Goal: Task Accomplishment & Management: Manage account settings

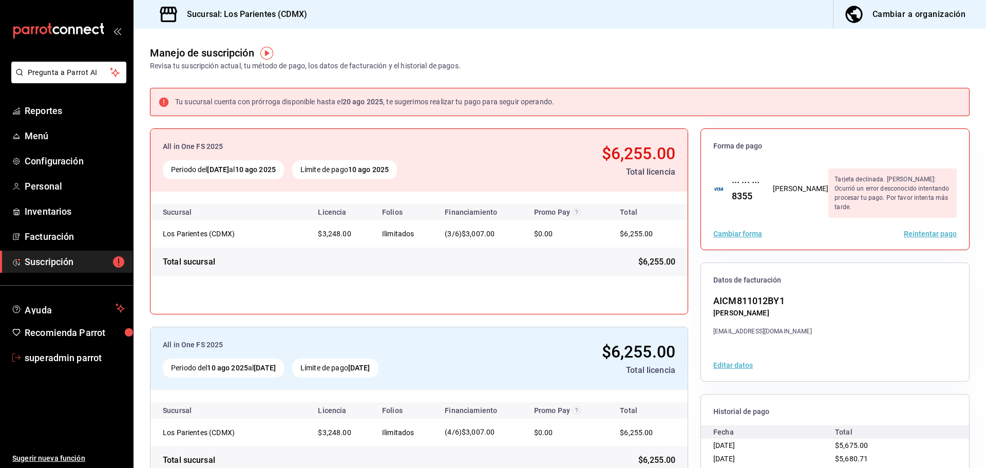
click at [81, 353] on span "superadmin parrot" at bounding box center [75, 358] width 100 height 14
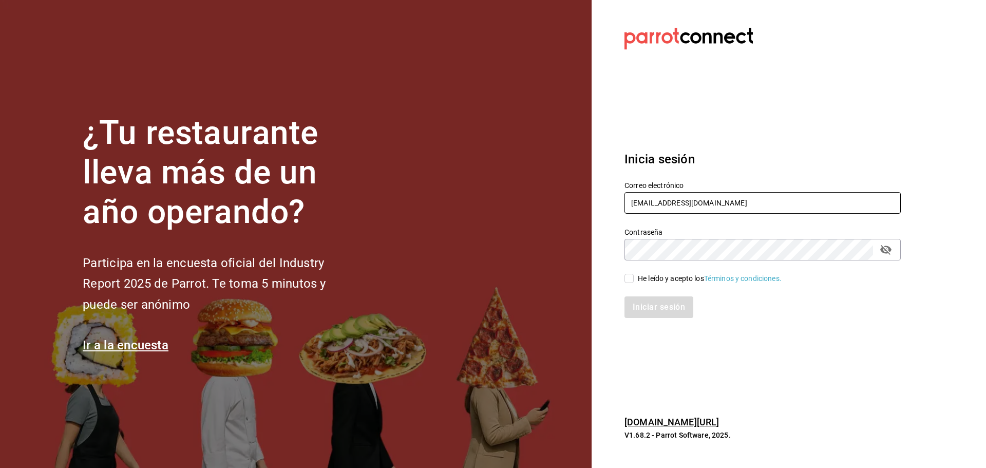
click at [743, 198] on input "[EMAIL_ADDRESS][DOMAIN_NAME]" at bounding box center [763, 203] width 276 height 22
paste input "aluna@sanpedro"
type input "[EMAIL_ADDRESS][DOMAIN_NAME]"
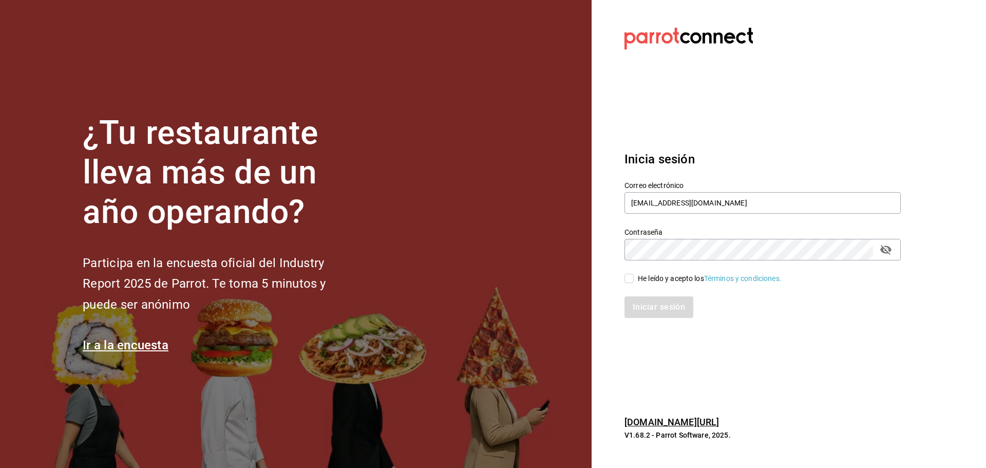
click at [665, 279] on div "He leído y acepto los Términos y condiciones." at bounding box center [710, 278] width 144 height 11
click at [634, 279] on input "He leído y acepto los Términos y condiciones." at bounding box center [629, 278] width 9 height 9
checkbox input "true"
click at [665, 308] on button "Iniciar sesión" at bounding box center [660, 307] width 70 height 22
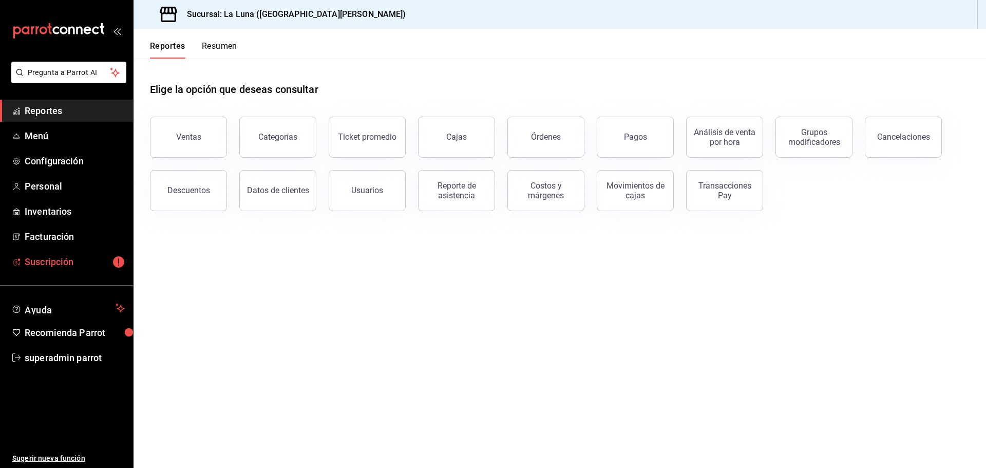
click at [77, 259] on span "Suscripción" at bounding box center [75, 262] width 100 height 14
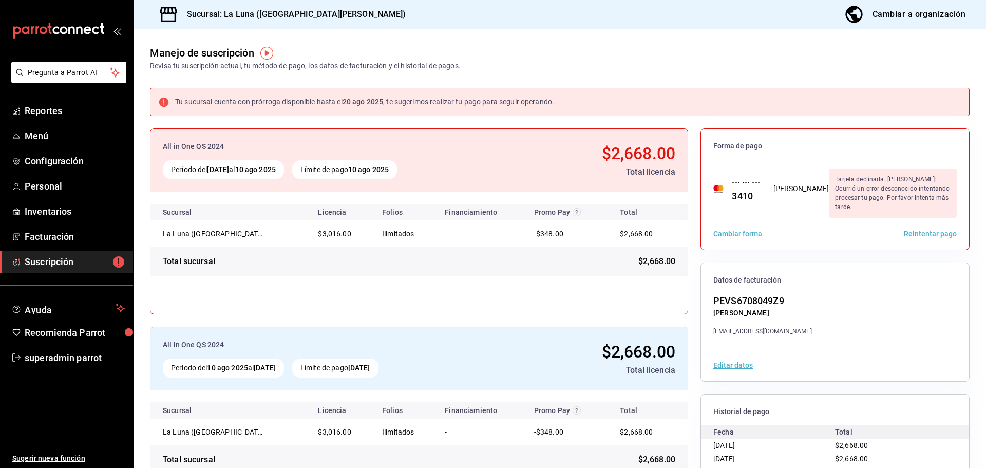
click at [929, 230] on button "Reintentar pago" at bounding box center [930, 233] width 53 height 7
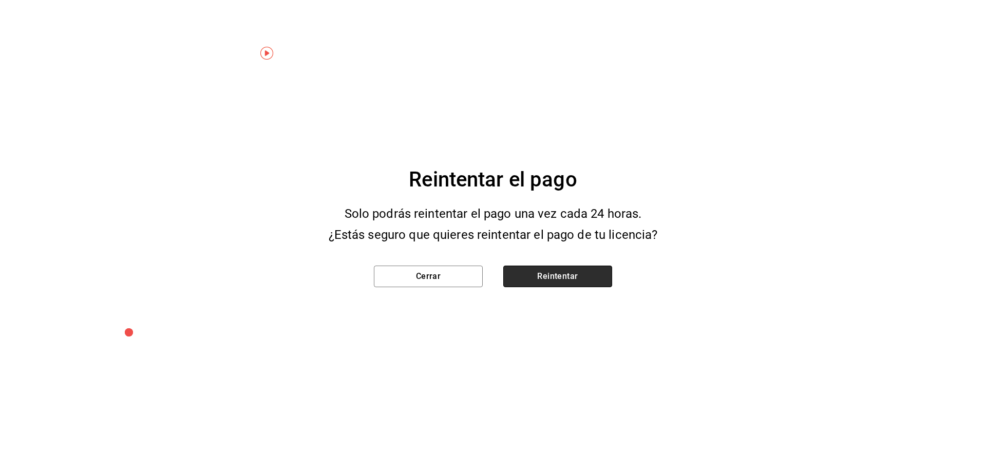
click at [591, 270] on button "Reintentar" at bounding box center [557, 277] width 109 height 22
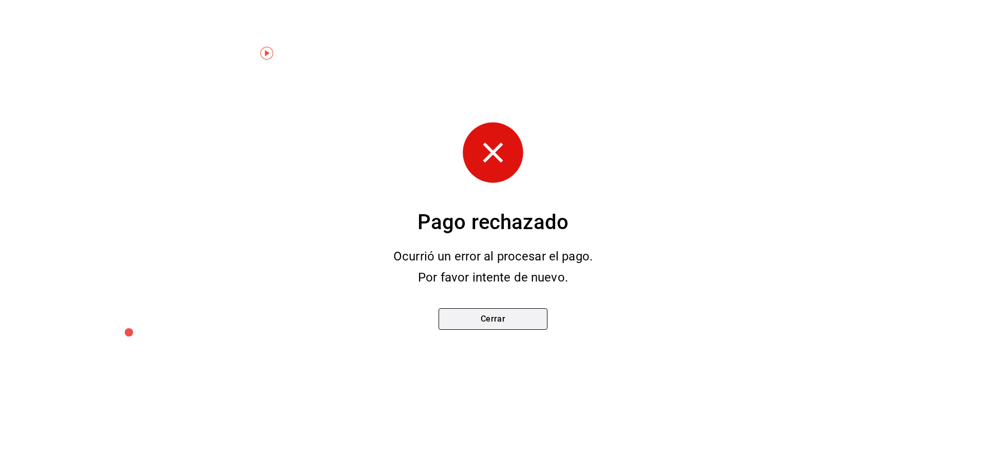
click at [528, 309] on button "Cerrar" at bounding box center [493, 319] width 109 height 22
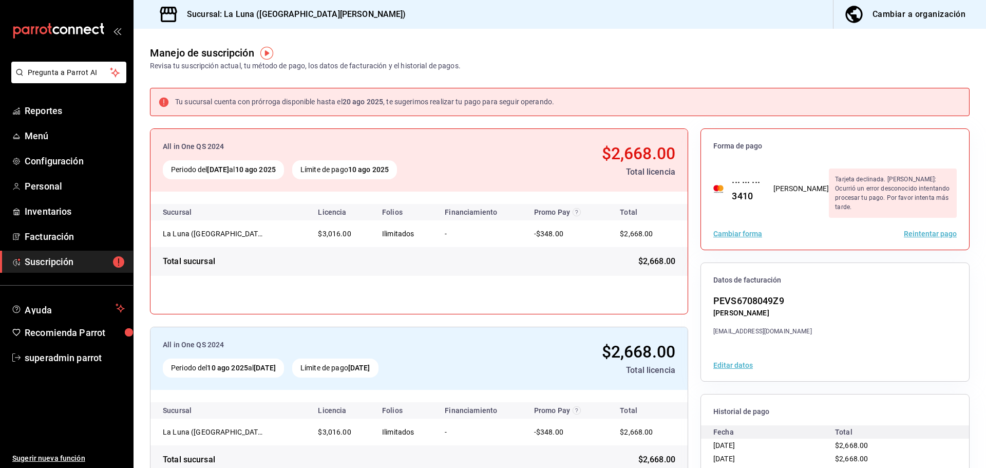
click at [750, 322] on div "PEVS6708049Z9 SONIA ANGELICA PEREZ VAZQUEZ soniaabramo@yahoo.com.mx" at bounding box center [763, 315] width 99 height 42
click at [751, 330] on div "soniaabramo@yahoo.com.mx" at bounding box center [763, 331] width 99 height 9
